Goal: Information Seeking & Learning: Learn about a topic

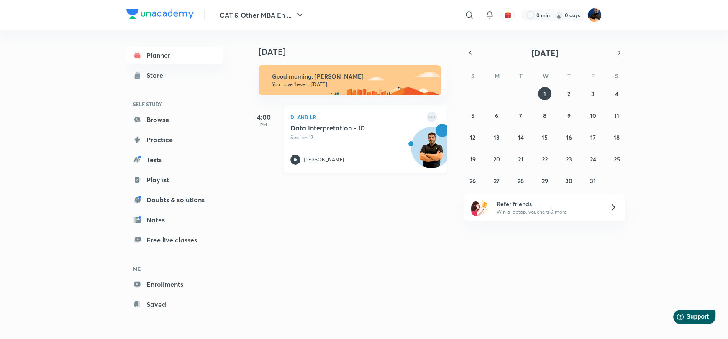
click at [428, 117] on icon at bounding box center [431, 116] width 7 height 1
click at [472, 151] on p "Go to course page" at bounding box center [490, 154] width 58 height 9
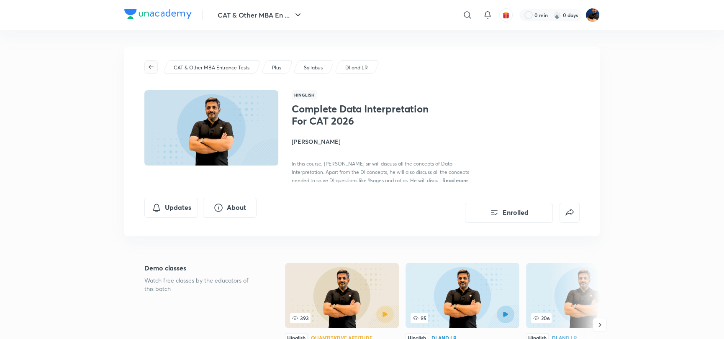
click at [153, 70] on icon "button" at bounding box center [151, 67] width 7 height 7
click at [206, 68] on p "CAT & Other MBA Entrance Tests" at bounding box center [212, 68] width 76 height 8
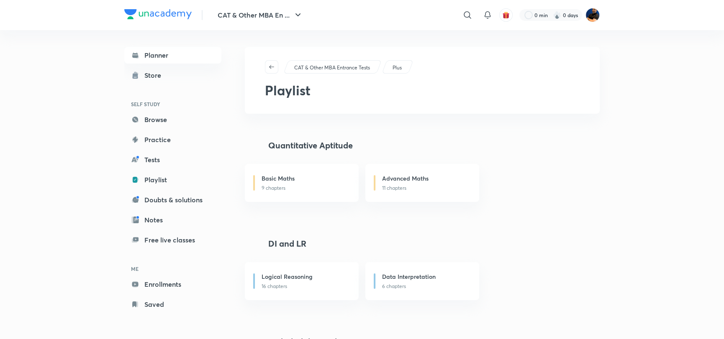
click at [164, 121] on link "Browse" at bounding box center [172, 119] width 97 height 17
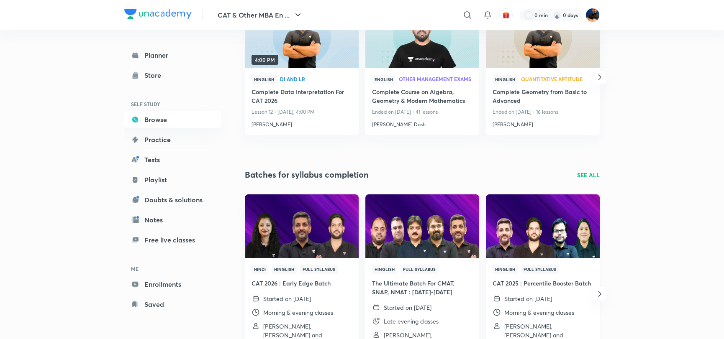
scroll to position [188, 0]
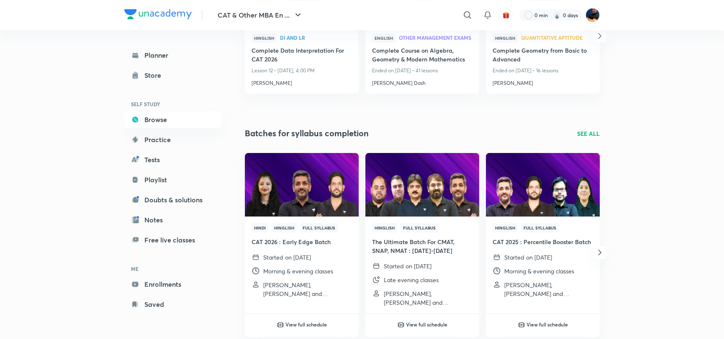
click at [586, 131] on p "SEE ALL" at bounding box center [588, 133] width 23 height 9
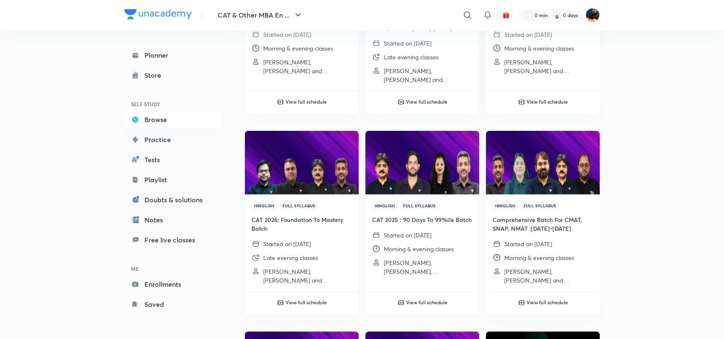
scroll to position [209, 0]
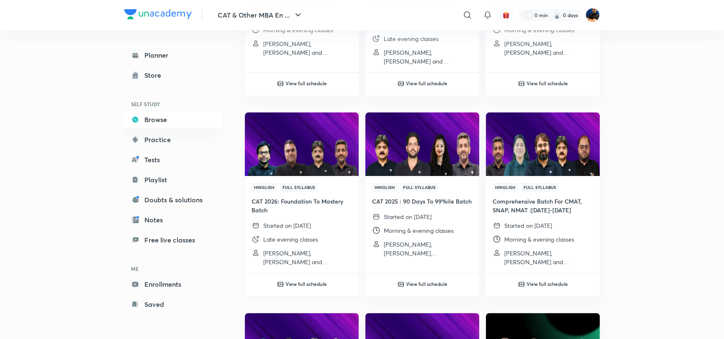
click at [309, 160] on img at bounding box center [302, 144] width 116 height 65
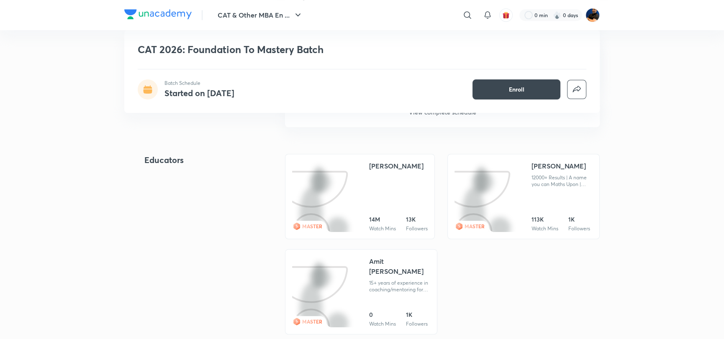
scroll to position [879, 0]
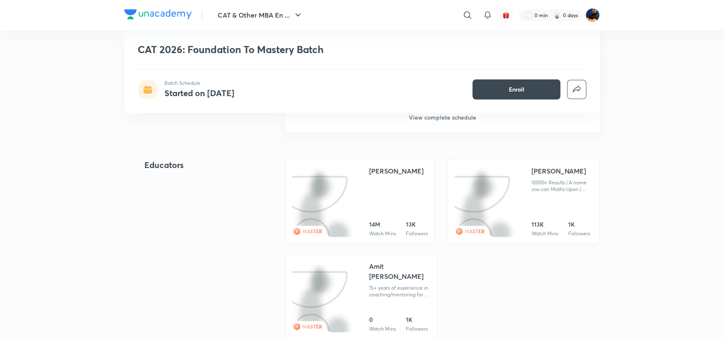
click at [421, 116] on h6 "View complete schedule" at bounding box center [442, 117] width 315 height 29
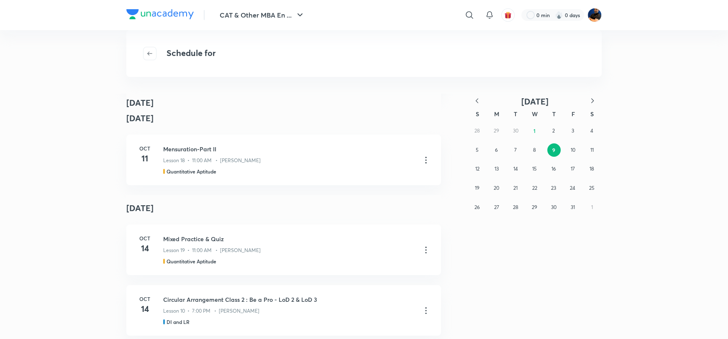
scroll to position [569, 0]
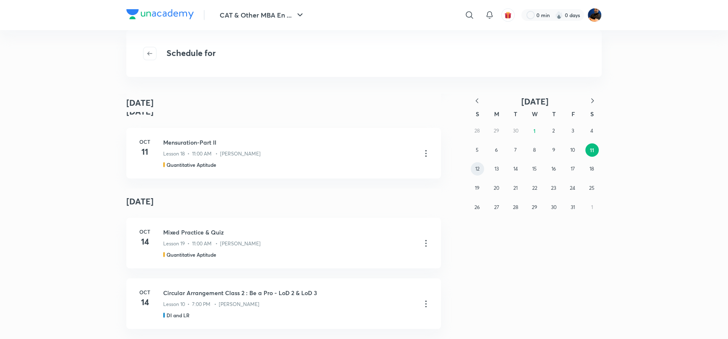
click at [475, 167] on abbr "12" at bounding box center [477, 169] width 4 height 6
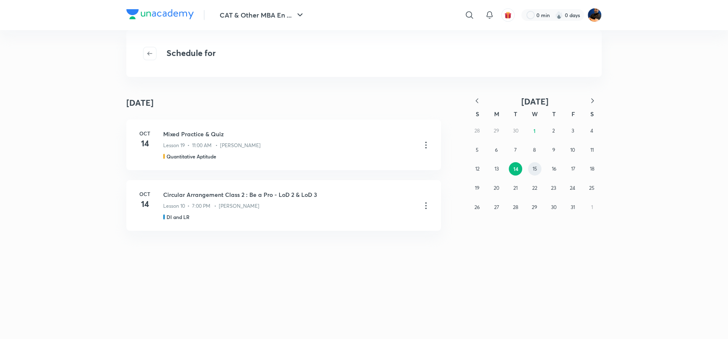
click at [534, 167] on abbr "15" at bounding box center [535, 169] width 5 height 6
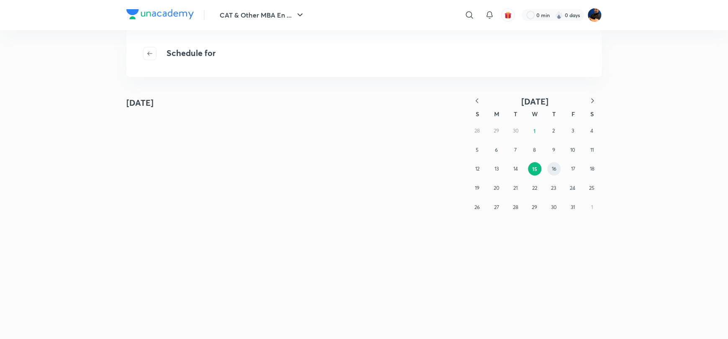
click at [557, 168] on button "16" at bounding box center [553, 168] width 13 height 13
click at [572, 166] on abbr "17" at bounding box center [573, 169] width 4 height 6
click at [587, 166] on button "18" at bounding box center [591, 168] width 13 height 13
click at [471, 190] on button "19" at bounding box center [477, 188] width 13 height 13
click at [498, 190] on abbr "20" at bounding box center [496, 188] width 5 height 6
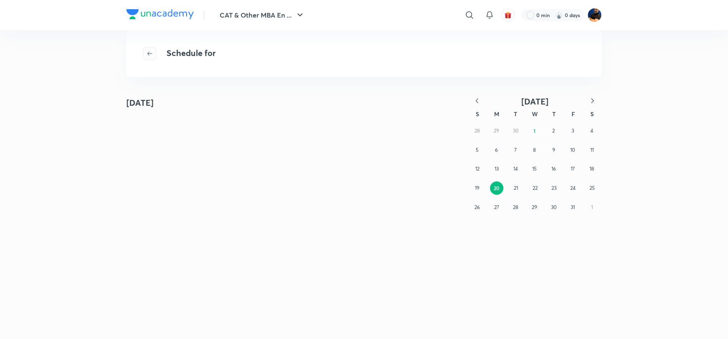
drag, startPoint x: 149, startPoint y: 49, endPoint x: 152, endPoint y: 51, distance: 4.3
click at [149, 49] on button "button" at bounding box center [149, 53] width 13 height 13
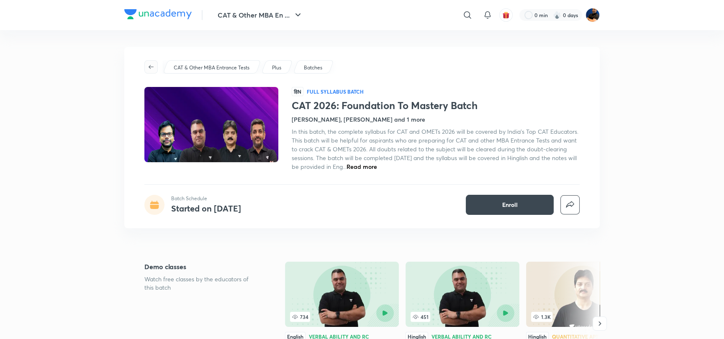
click at [149, 64] on icon "button" at bounding box center [151, 67] width 7 height 7
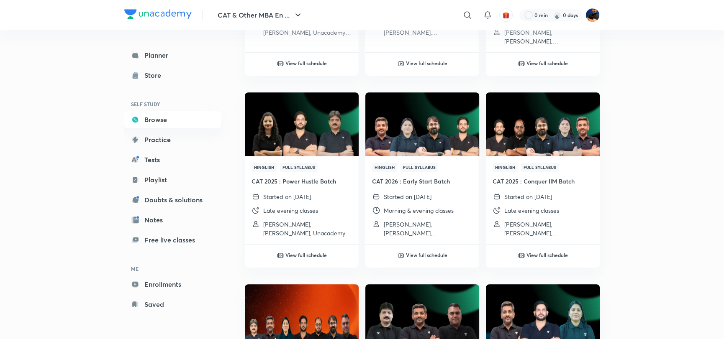
scroll to position [670, 0]
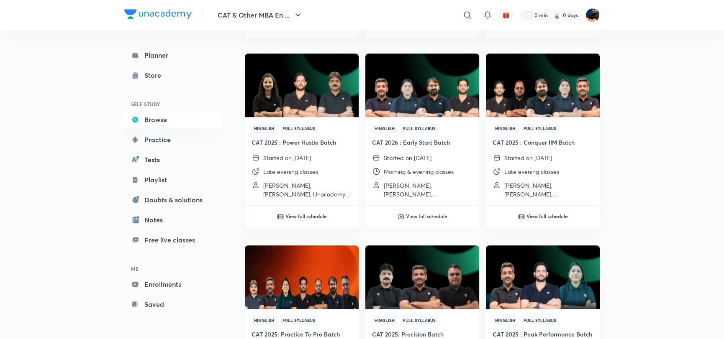
click at [450, 98] on img at bounding box center [422, 85] width 116 height 65
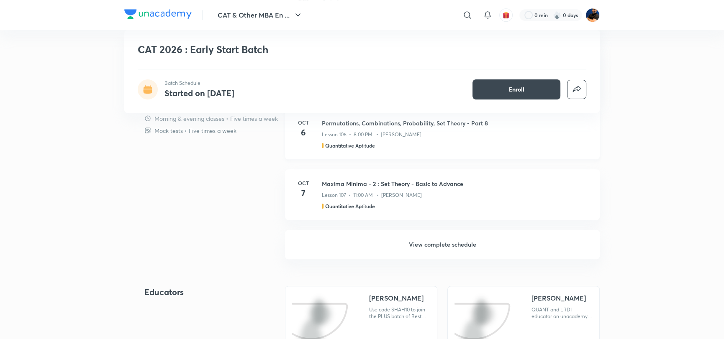
scroll to position [753, 0]
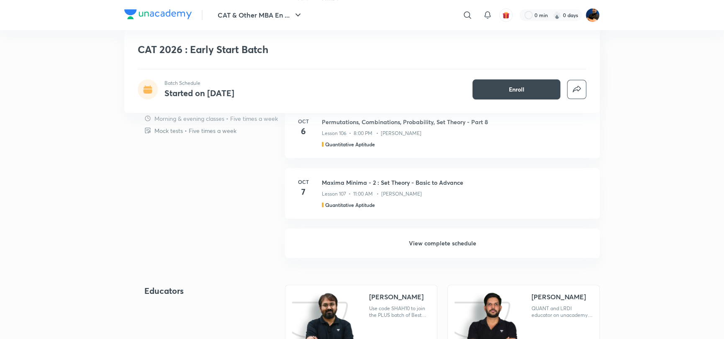
click at [428, 244] on h6 "View complete schedule" at bounding box center [442, 243] width 315 height 29
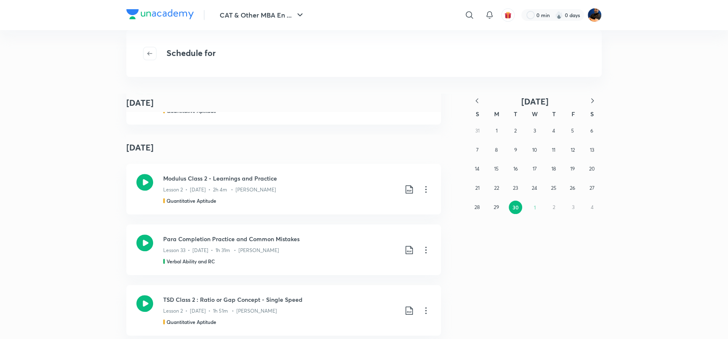
scroll to position [19746, 0]
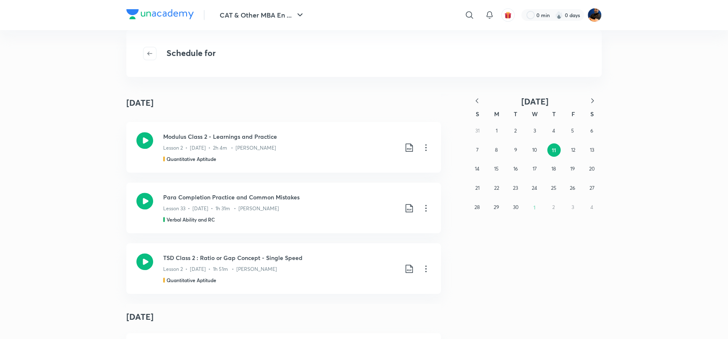
click at [590, 102] on icon "button" at bounding box center [592, 101] width 8 height 8
click at [536, 131] on button "1" at bounding box center [534, 130] width 13 height 13
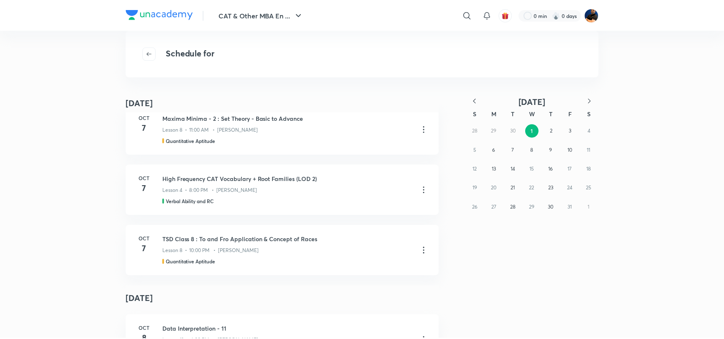
scroll to position [2372, 0]
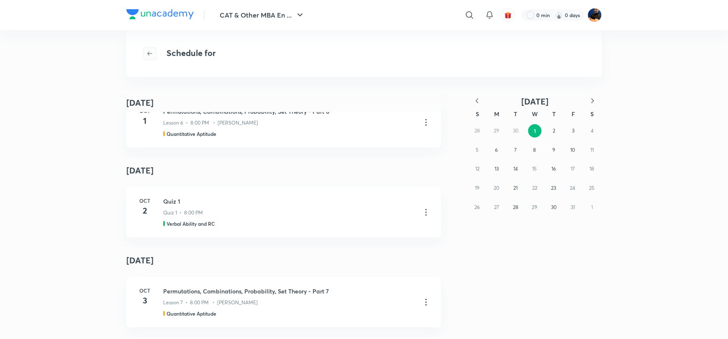
click at [147, 51] on icon "button" at bounding box center [149, 53] width 7 height 7
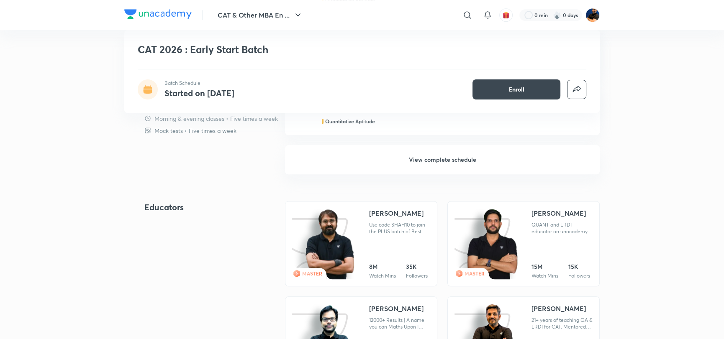
scroll to position [795, 0]
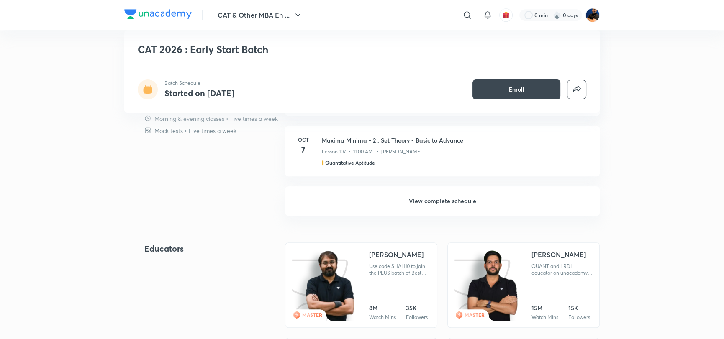
click at [438, 201] on h6 "View complete schedule" at bounding box center [442, 201] width 315 height 29
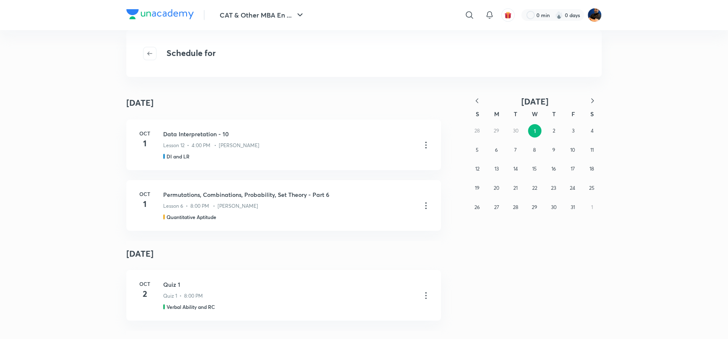
click at [479, 98] on icon "button" at bounding box center [477, 101] width 8 height 8
click at [513, 203] on button "30" at bounding box center [515, 207] width 13 height 13
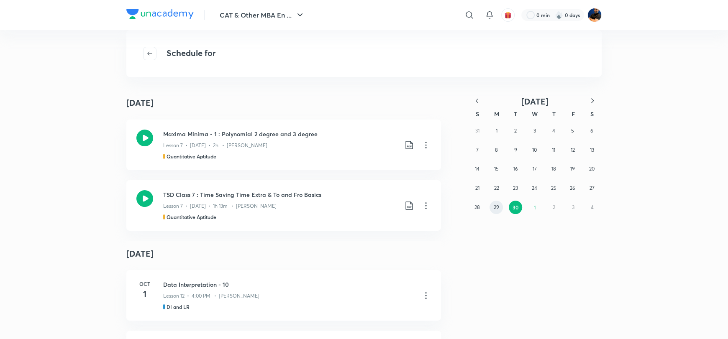
click at [497, 210] on abbr "29" at bounding box center [496, 207] width 5 height 6
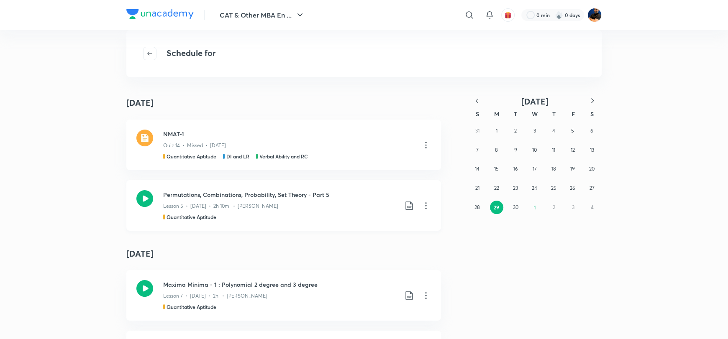
click at [142, 199] on icon at bounding box center [144, 198] width 17 height 17
click at [475, 209] on abbr "28" at bounding box center [477, 207] width 5 height 6
click at [593, 190] on abbr "27" at bounding box center [591, 188] width 5 height 6
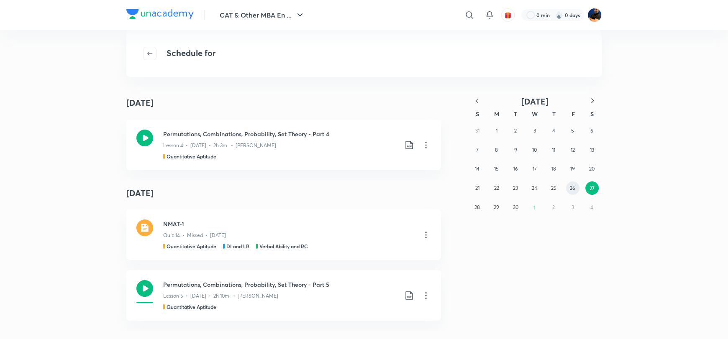
click at [574, 189] on abbr "26" at bounding box center [572, 188] width 5 height 6
click at [553, 189] on abbr "25" at bounding box center [553, 188] width 5 height 6
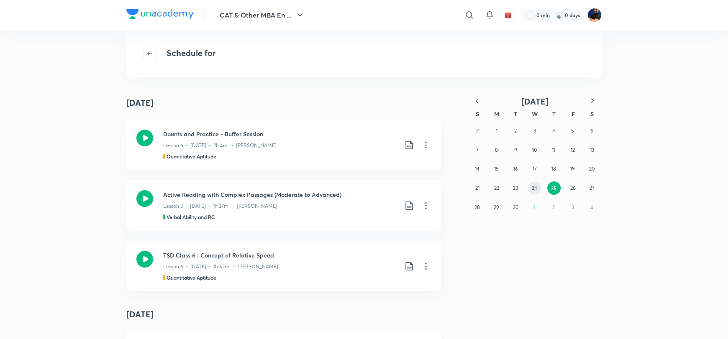
click at [531, 186] on button "24" at bounding box center [534, 188] width 13 height 13
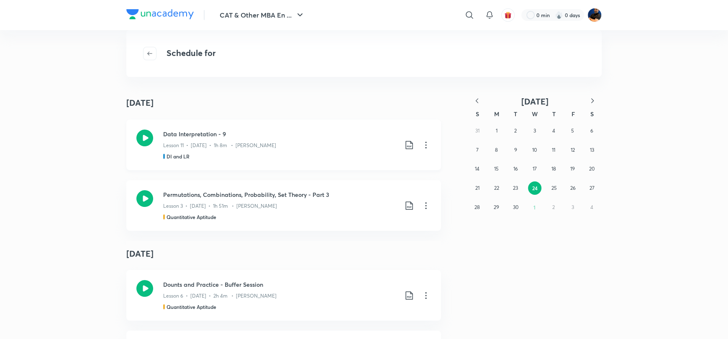
click at [141, 133] on icon at bounding box center [144, 138] width 17 height 17
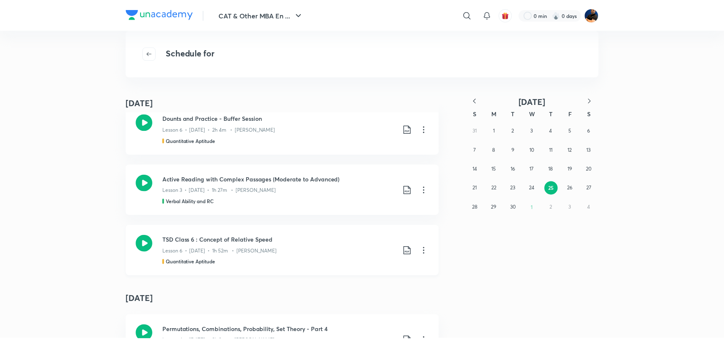
scroll to position [167, 0]
click at [143, 243] on icon at bounding box center [144, 242] width 17 height 17
click at [152, 53] on icon "button" at bounding box center [149, 53] width 7 height 7
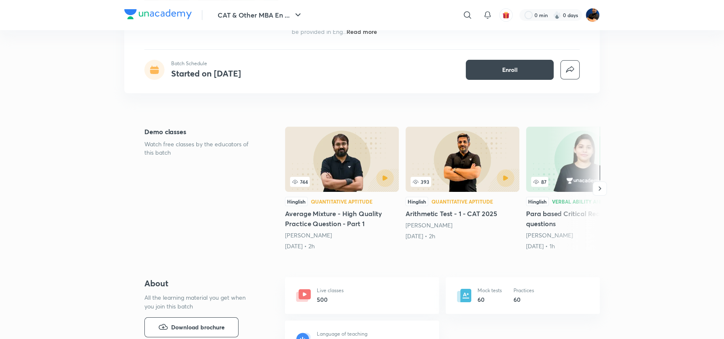
scroll to position [167, 0]
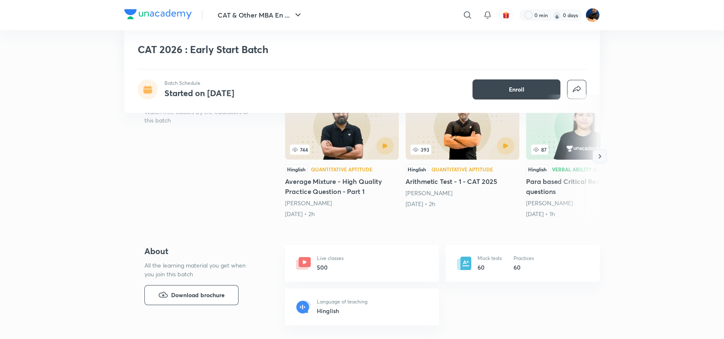
click at [597, 155] on icon "button" at bounding box center [599, 156] width 8 height 8
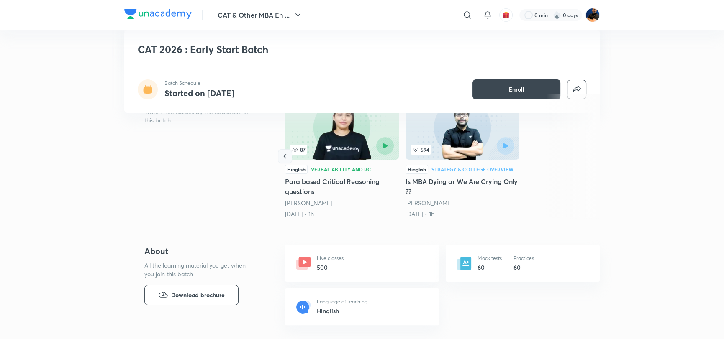
click at [282, 156] on icon "button" at bounding box center [285, 156] width 8 height 8
